Goal: Find contact information: Find contact information

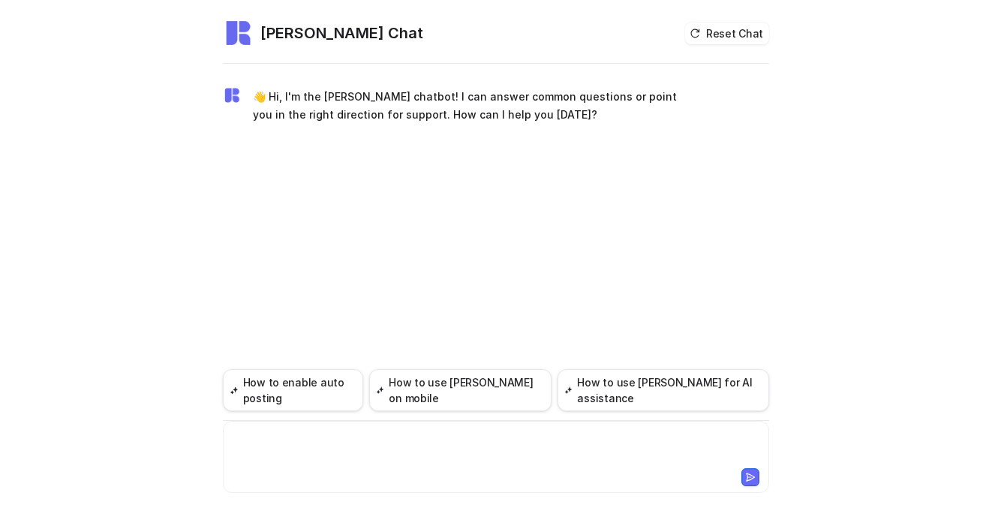
click at [328, 443] on div at bounding box center [496, 448] width 539 height 35
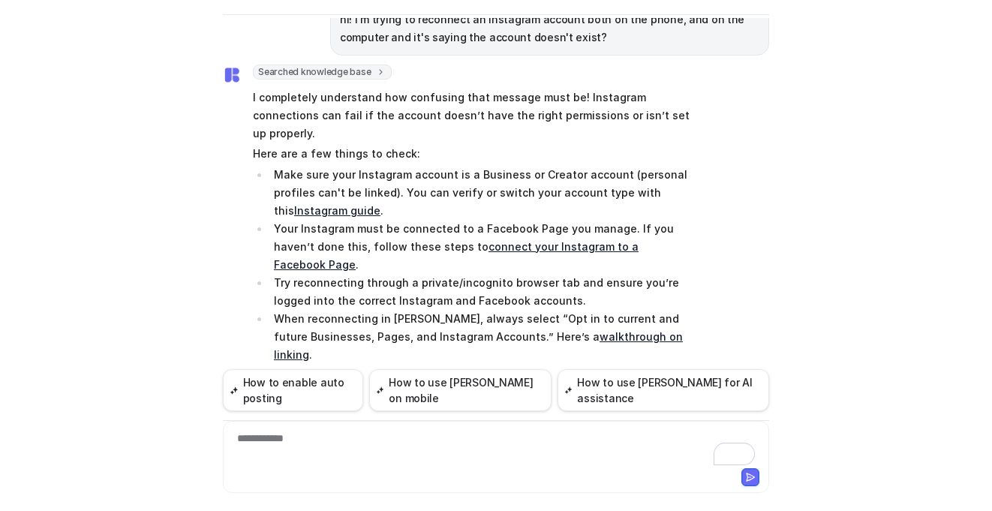
scroll to position [93, 0]
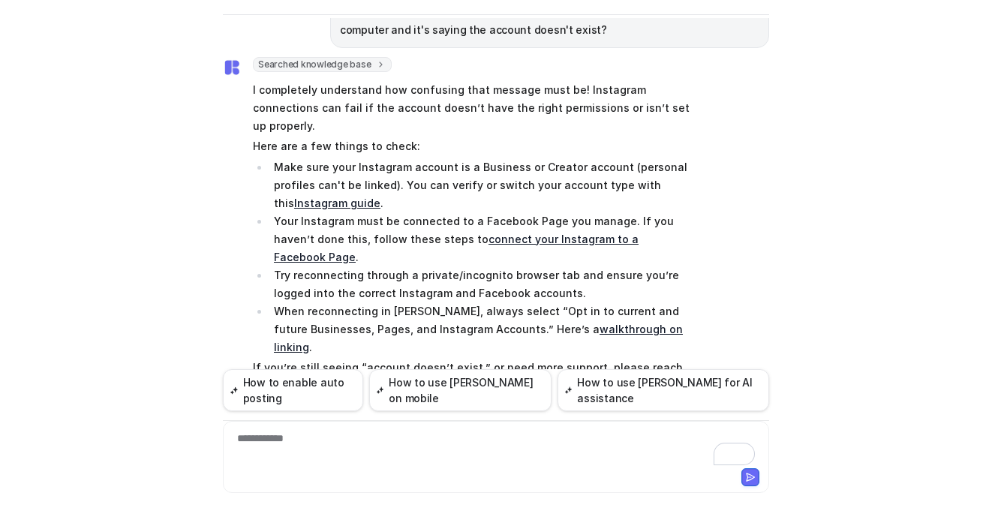
click at [363, 379] on link "[EMAIL_ADDRESS][DOMAIN_NAME]" at bounding box center [405, 385] width 181 height 13
drag, startPoint x: 391, startPoint y: 330, endPoint x: 277, endPoint y: 327, distance: 114.1
click at [277, 359] on p "If you’re still seeing “account doesn’t exist,” or need more support, please re…" at bounding box center [472, 377] width 439 height 36
copy p "[EMAIL_ADDRESS][DOMAIN_NAME]"
